Goal: Navigation & Orientation: Go to known website

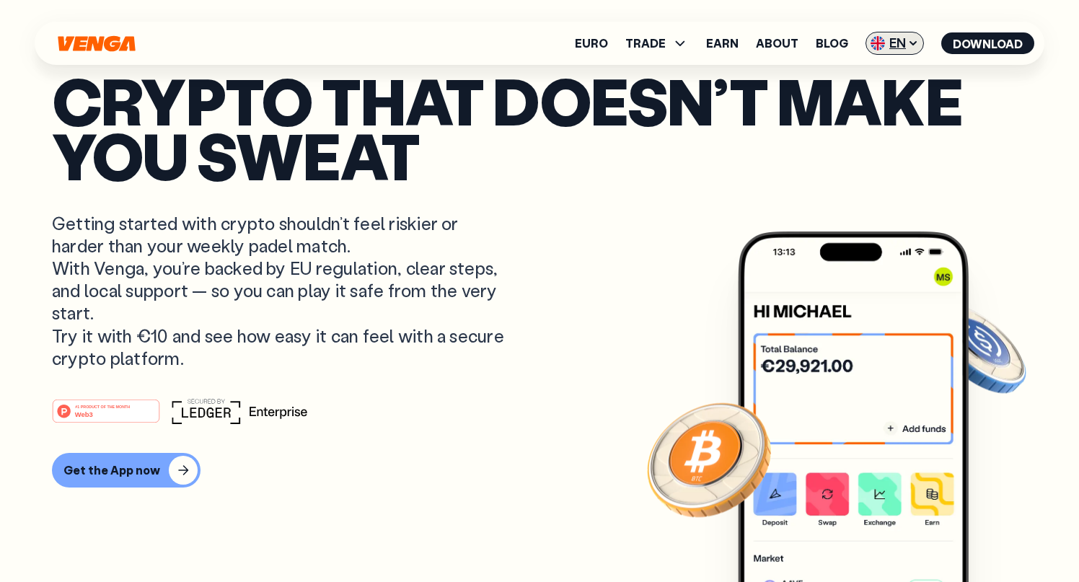
click at [902, 45] on span "EN" at bounding box center [895, 43] width 58 height 23
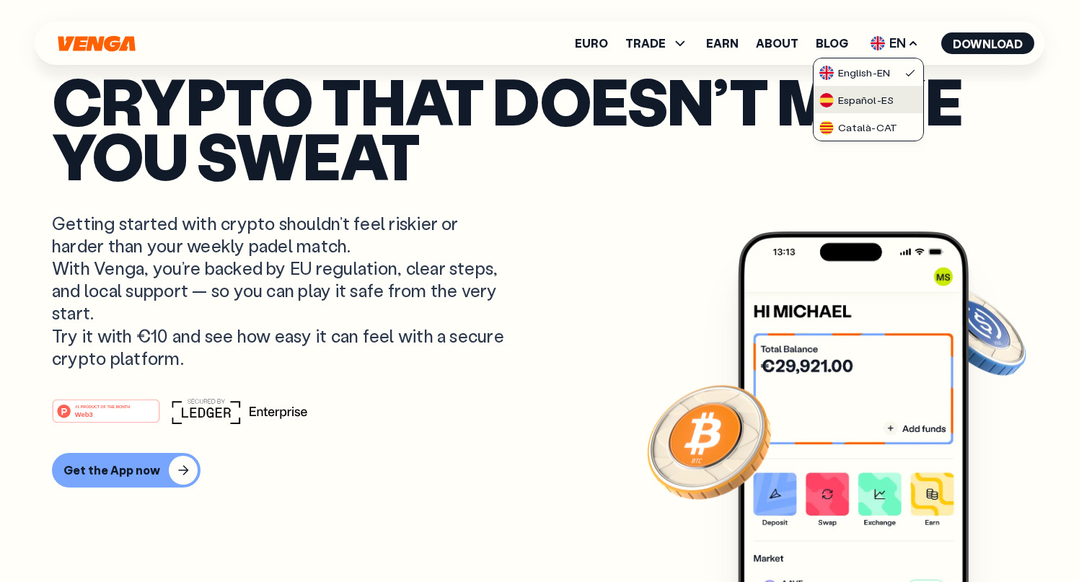
click at [889, 99] on div "Español - ES" at bounding box center [856, 100] width 74 height 14
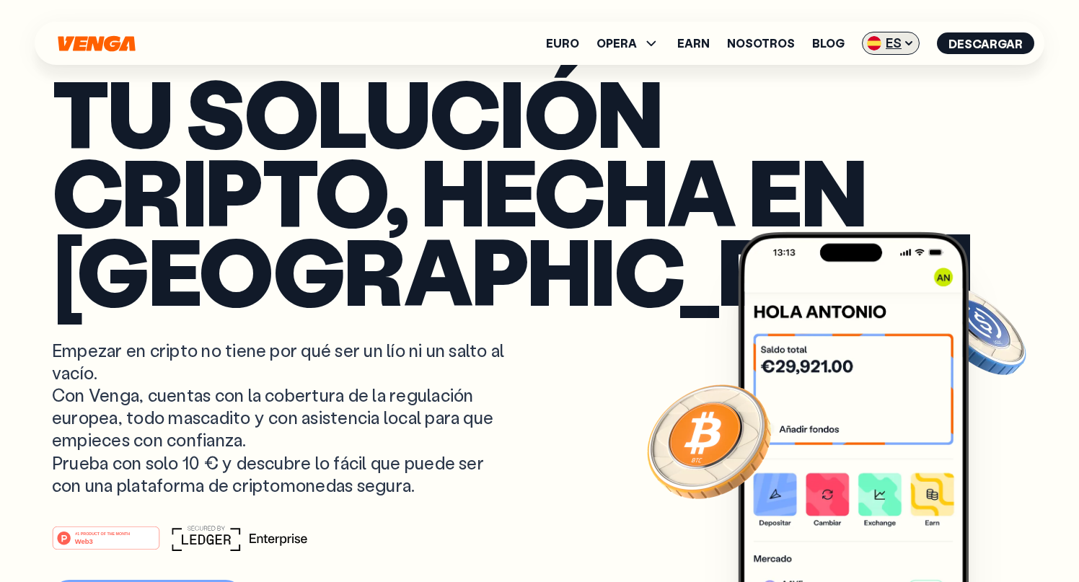
click at [904, 43] on span "ES" at bounding box center [891, 43] width 58 height 23
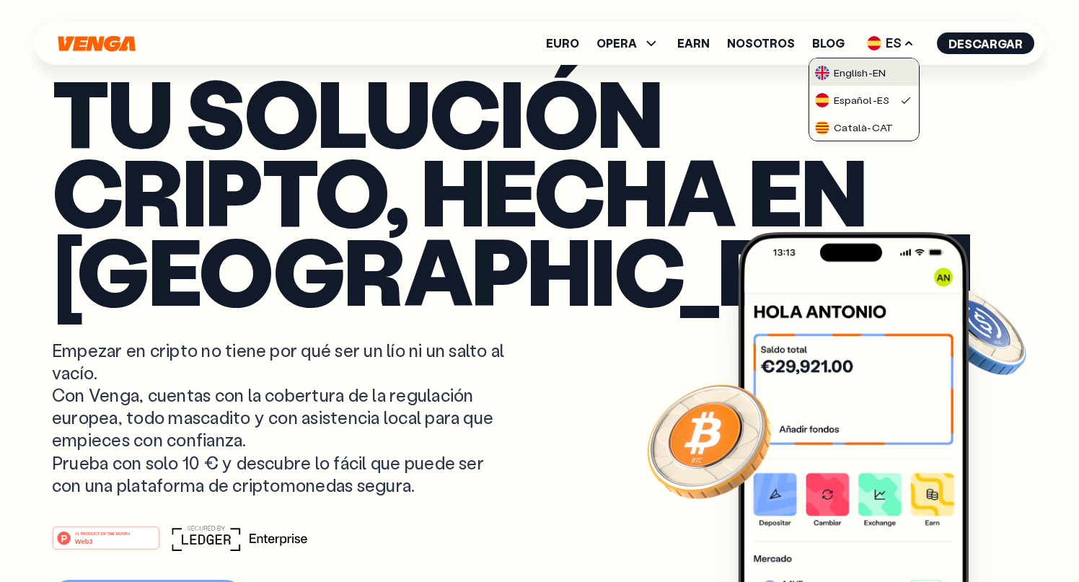
click at [881, 69] on div "English - EN" at bounding box center [850, 73] width 71 height 14
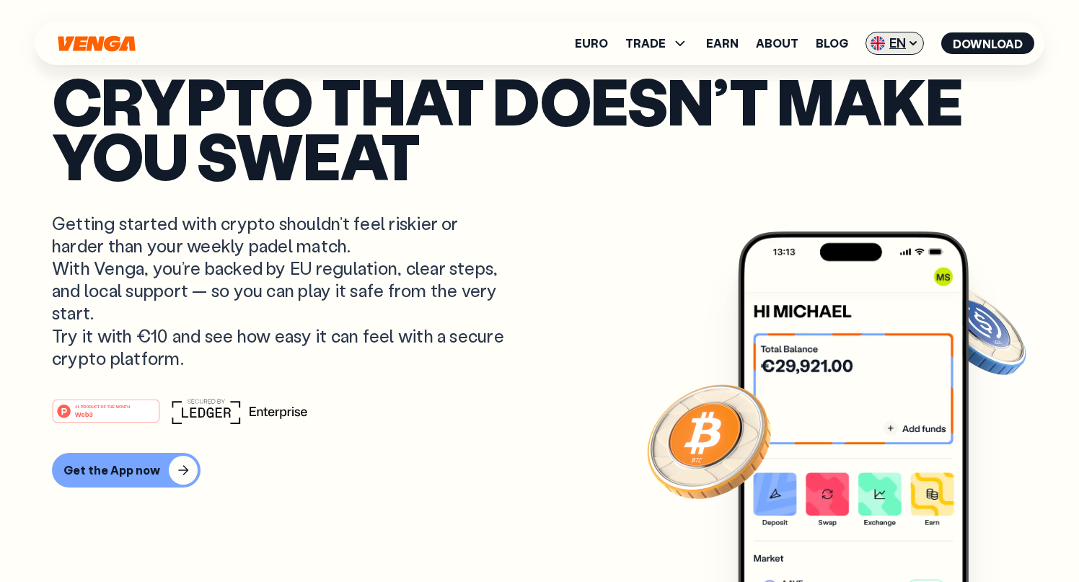
click at [898, 39] on span "EN" at bounding box center [895, 43] width 58 height 23
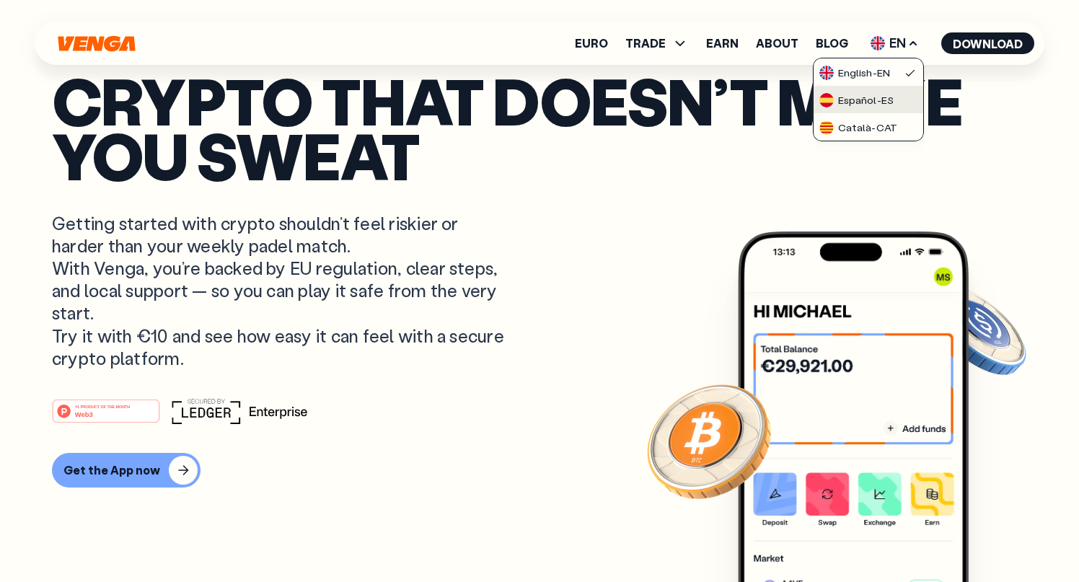
click at [886, 95] on div "Español - ES" at bounding box center [856, 100] width 74 height 14
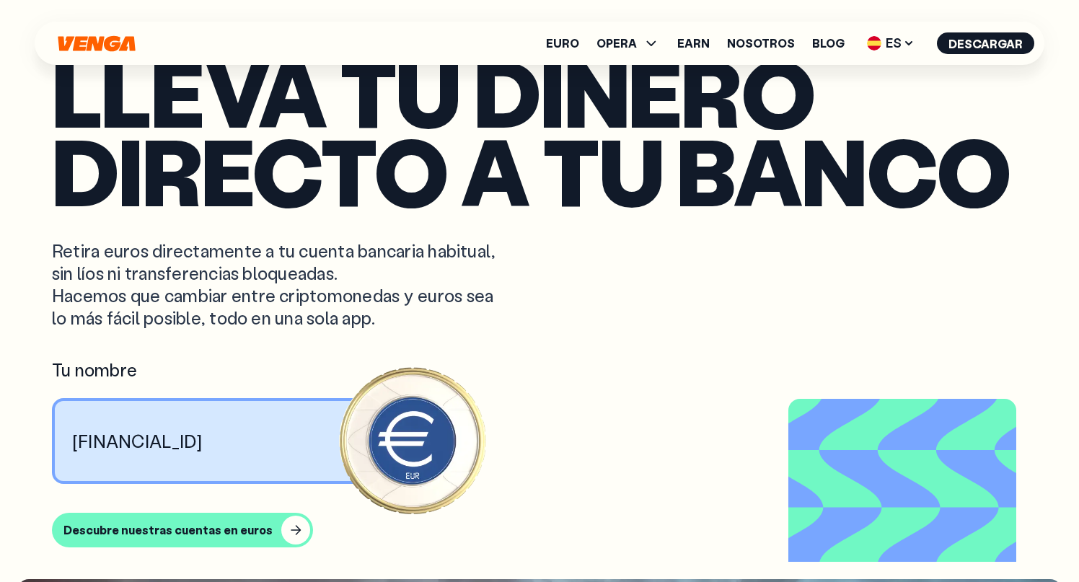
scroll to position [1184, 0]
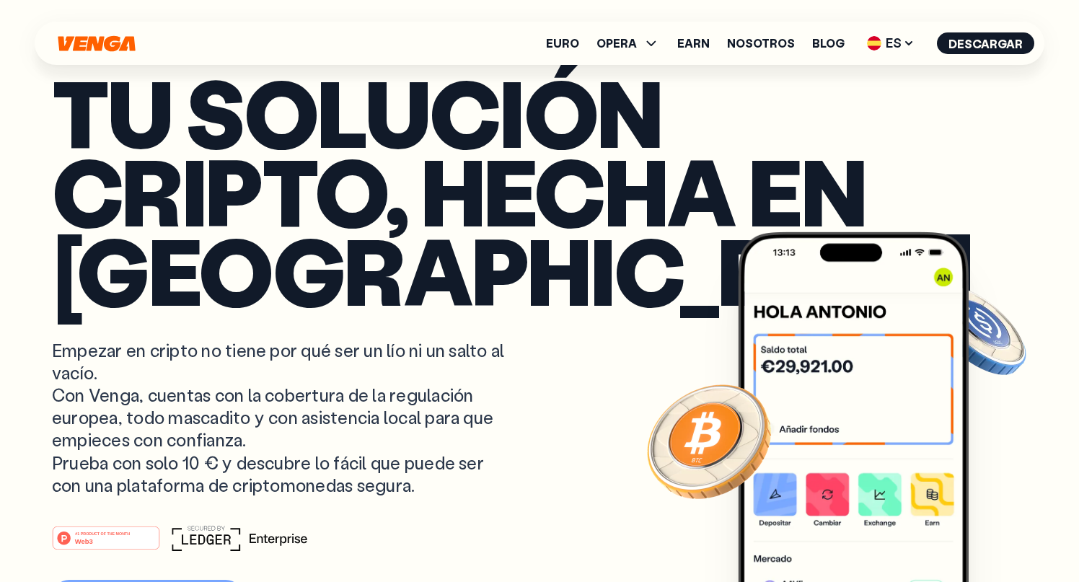
scroll to position [1068, 0]
